Goal: Book appointment/travel/reservation

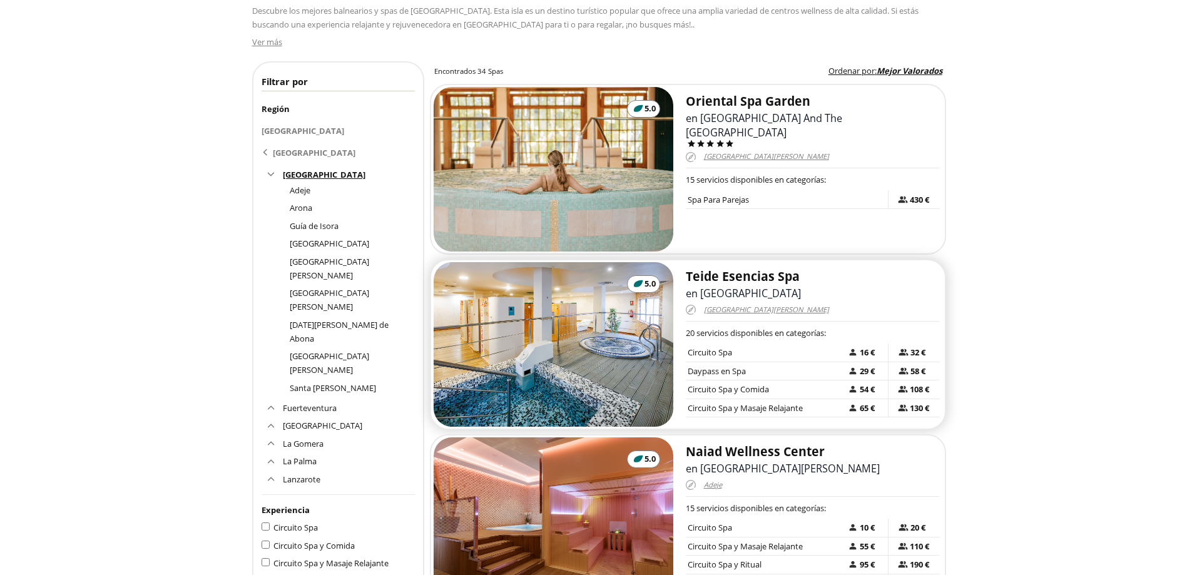
scroll to position [250, 0]
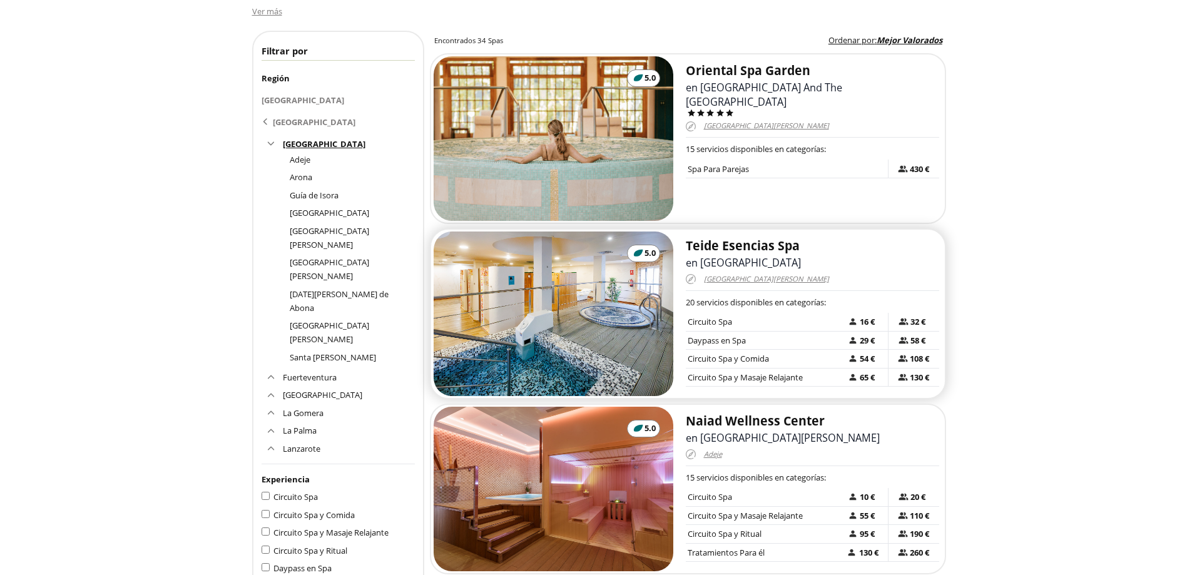
drag, startPoint x: 731, startPoint y: 246, endPoint x: 721, endPoint y: 239, distance: 12.2
click at [721, 239] on h2 "Teide Esencias Spa" at bounding box center [812, 246] width 253 height 16
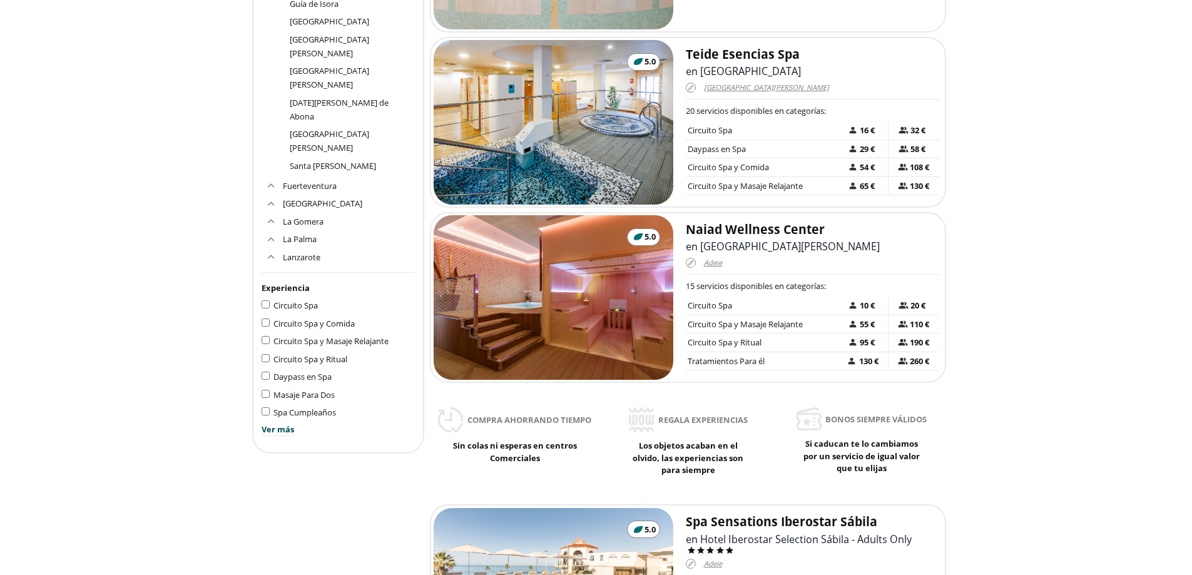
scroll to position [376, 0]
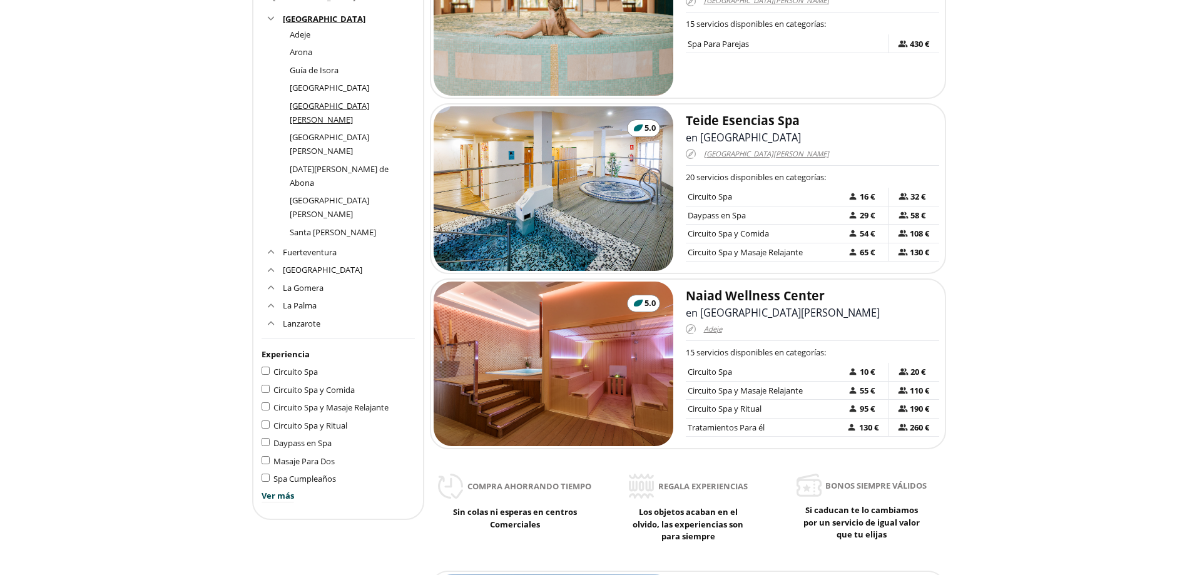
click at [310, 105] on link "[GEOGRAPHIC_DATA][PERSON_NAME]" at bounding box center [329, 112] width 79 height 25
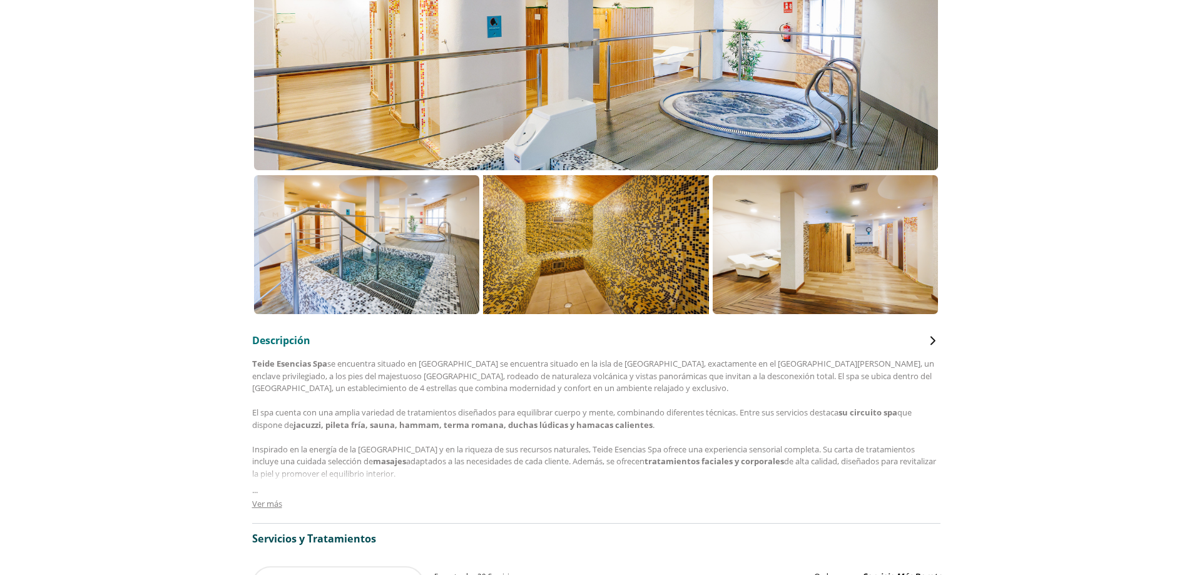
scroll to position [438, 0]
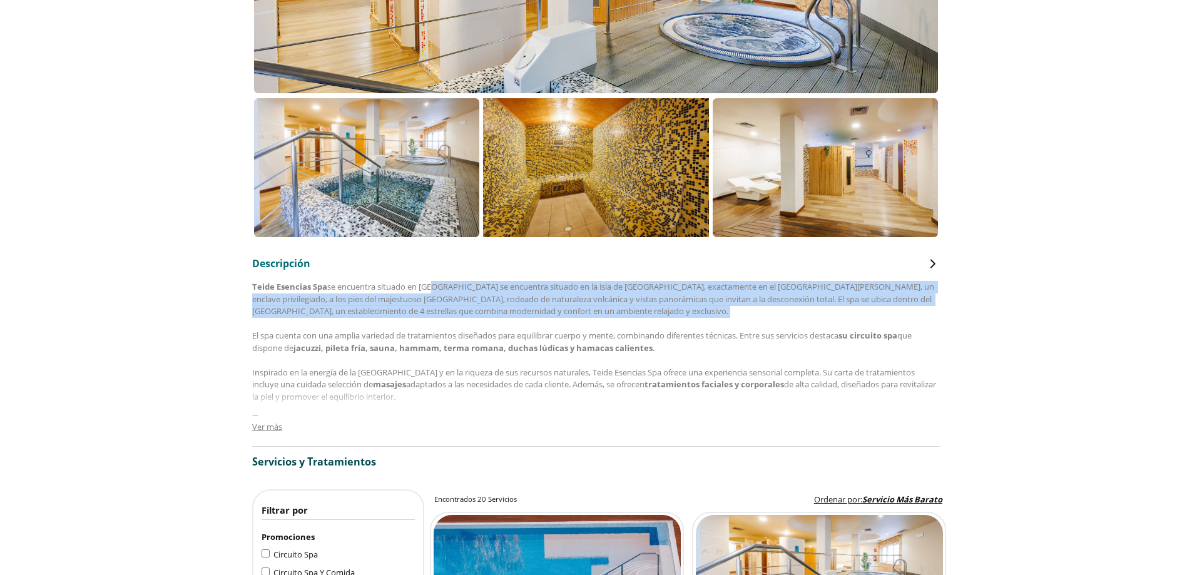
drag, startPoint x: 451, startPoint y: 284, endPoint x: 674, endPoint y: 319, distance: 225.5
click at [674, 319] on div "[GEOGRAPHIC_DATA] se encuentra situado en [GEOGRAPHIC_DATA] se encuentra situad…" at bounding box center [596, 385] width 688 height 208
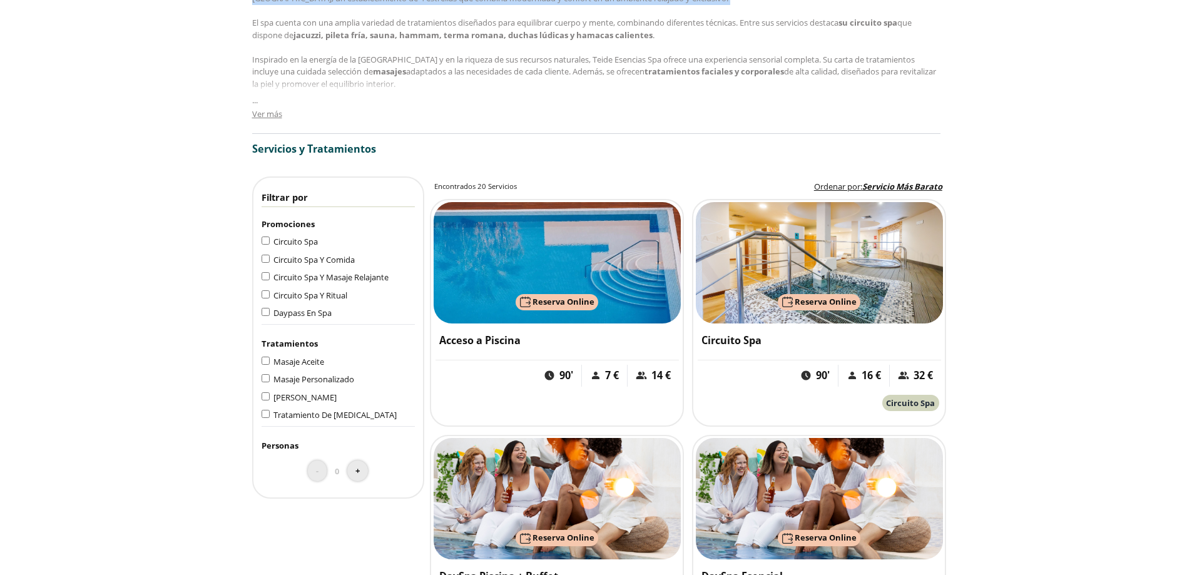
scroll to position [125, 0]
